Goal: Use online tool/utility

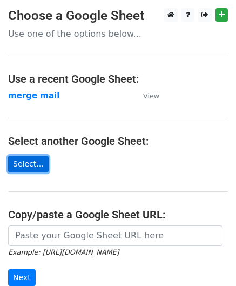
click at [23, 166] on link "Select..." at bounding box center [28, 164] width 41 height 17
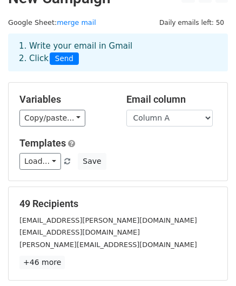
scroll to position [19, 0]
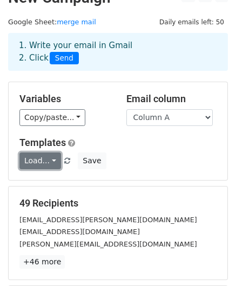
click at [51, 166] on link "Load..." at bounding box center [40, 161] width 42 height 17
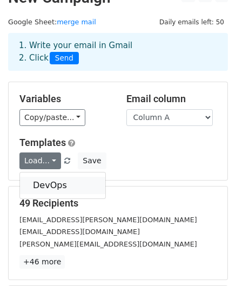
click at [48, 186] on link "DevOps" at bounding box center [62, 185] width 85 height 17
